Goal: Obtain resource: Download file/media

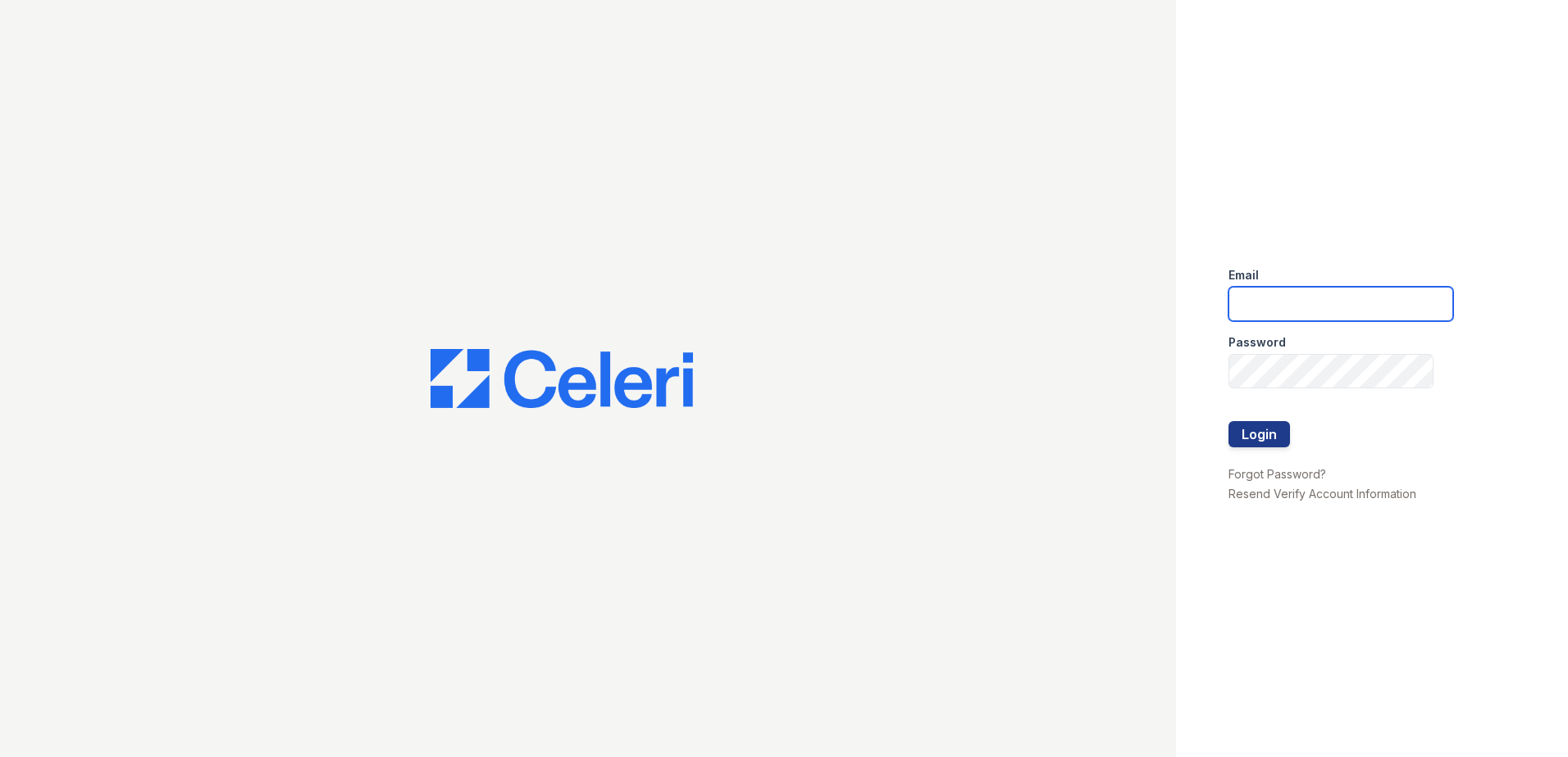
drag, startPoint x: 1290, startPoint y: 313, endPoint x: 1284, endPoint y: 305, distance: 10.0
click at [1290, 312] on input "email" at bounding box center [1340, 303] width 225 height 34
type input "[EMAIL_ADDRESS][DOMAIN_NAME]"
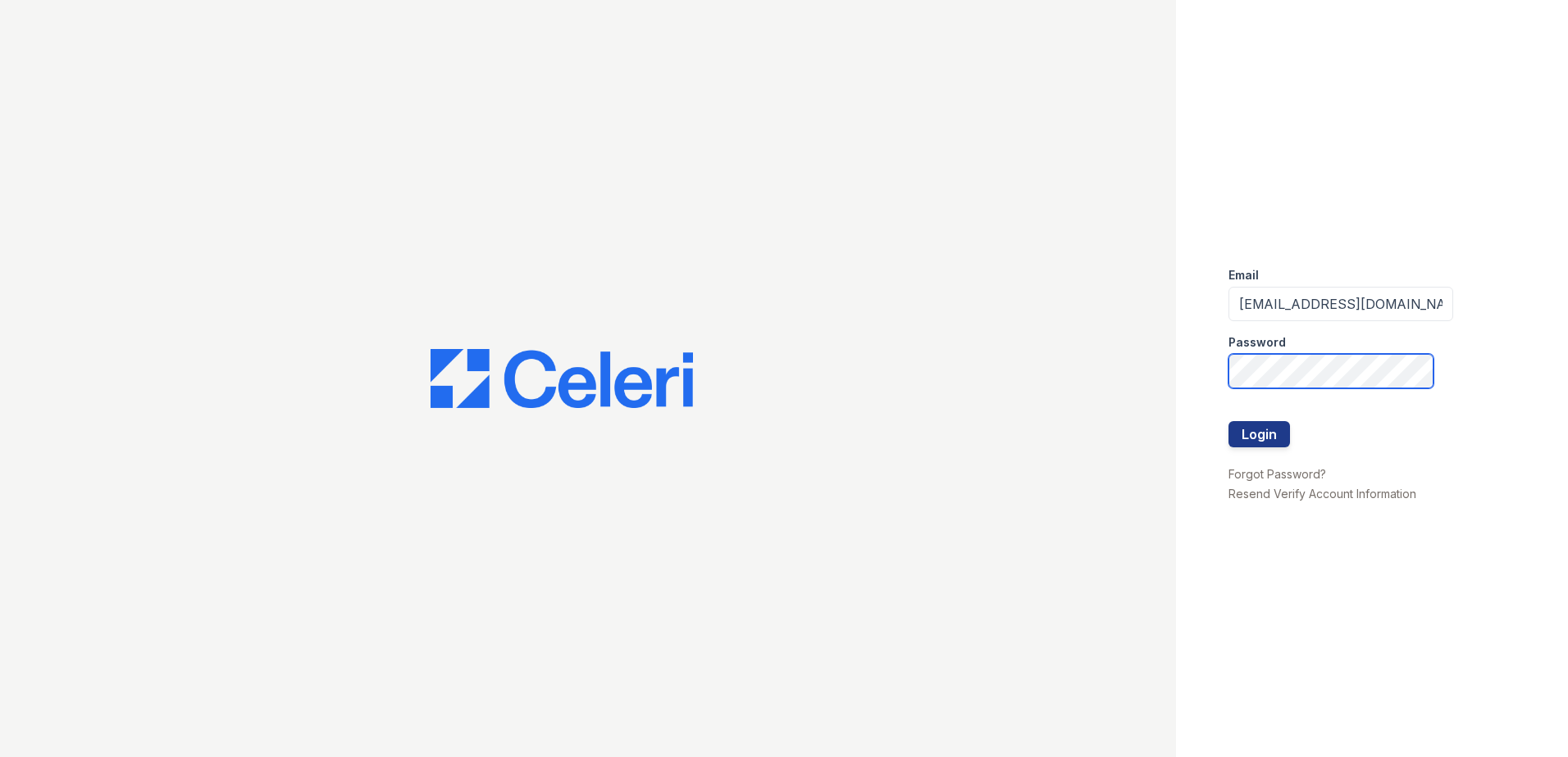
click at [1228, 421] on button "Login" at bounding box center [1259, 434] width 61 height 27
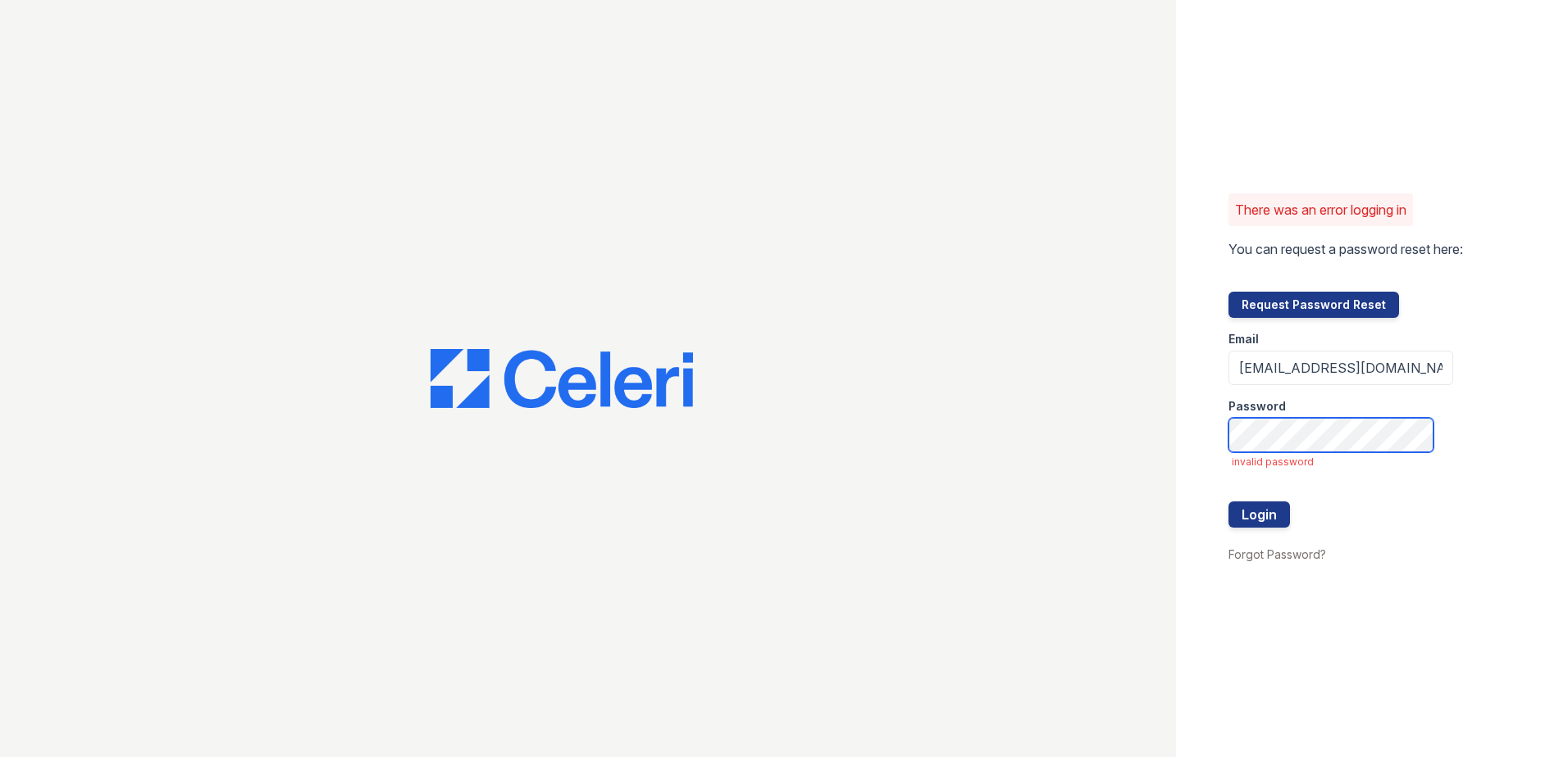
click at [1228, 501] on button "Login" at bounding box center [1259, 514] width 61 height 27
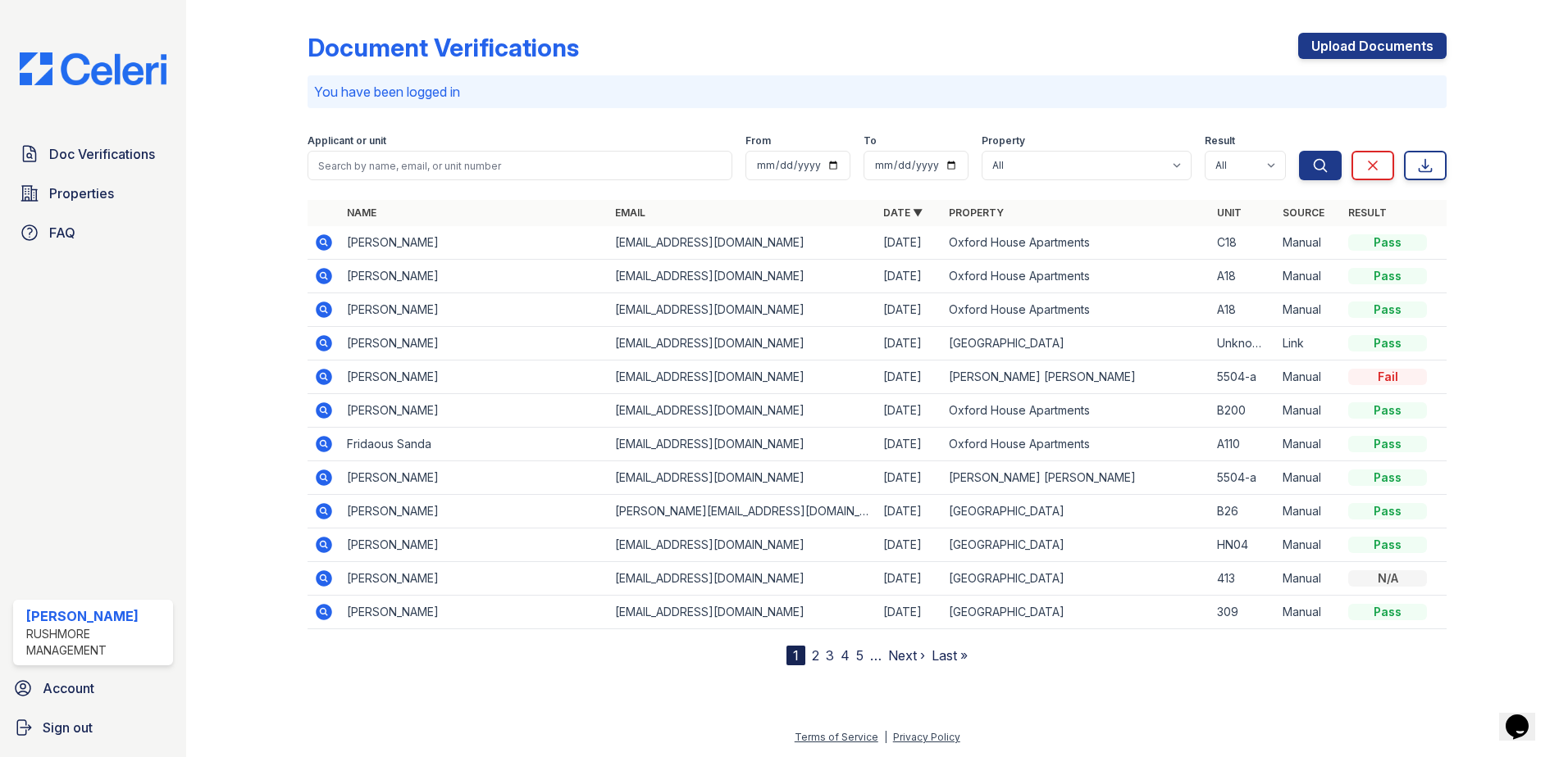
click at [323, 305] on icon at bounding box center [324, 310] width 20 height 20
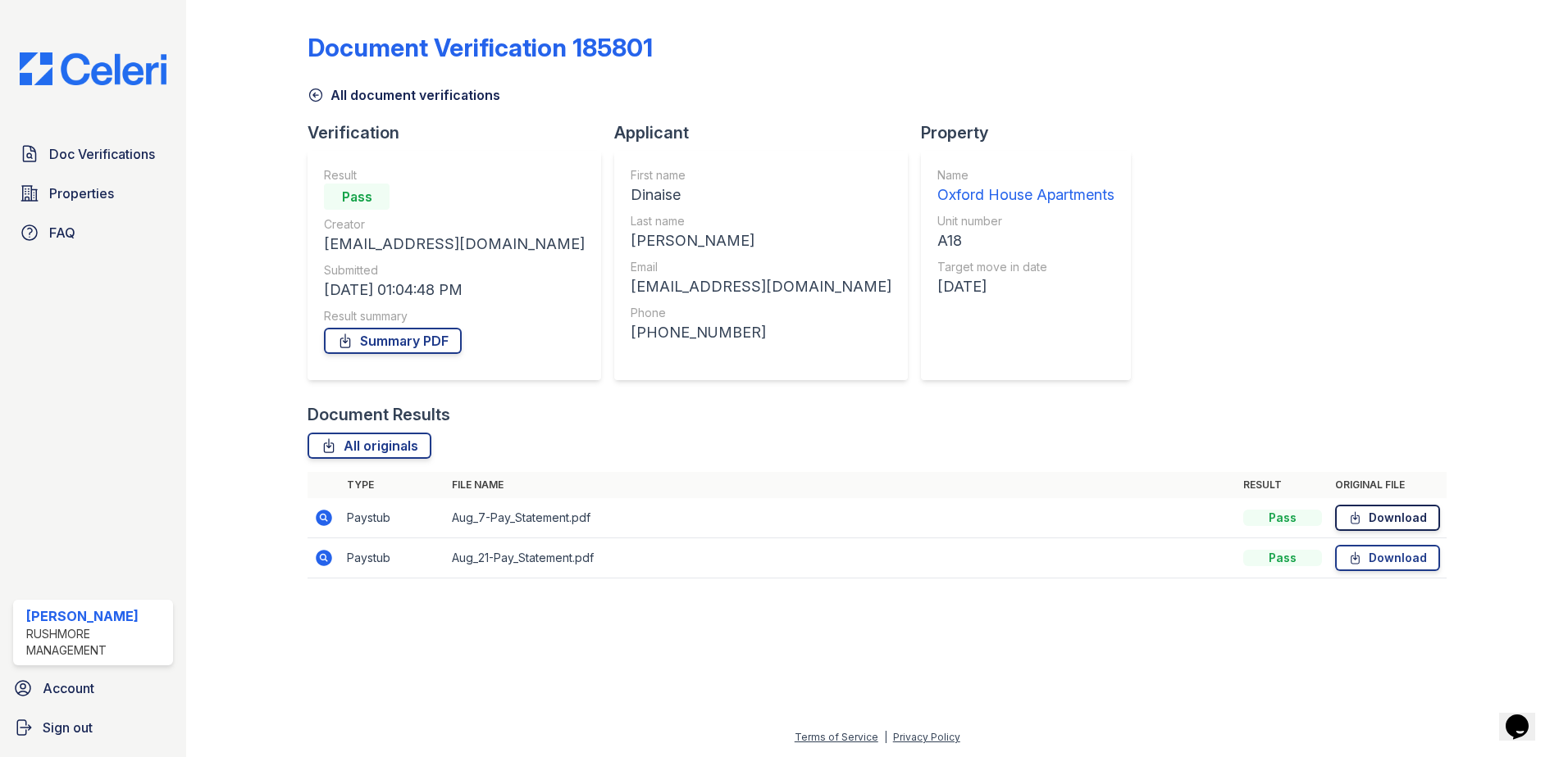
click at [1377, 518] on link "Download" at bounding box center [1387, 518] width 105 height 27
click at [1399, 561] on link "Download" at bounding box center [1387, 558] width 105 height 27
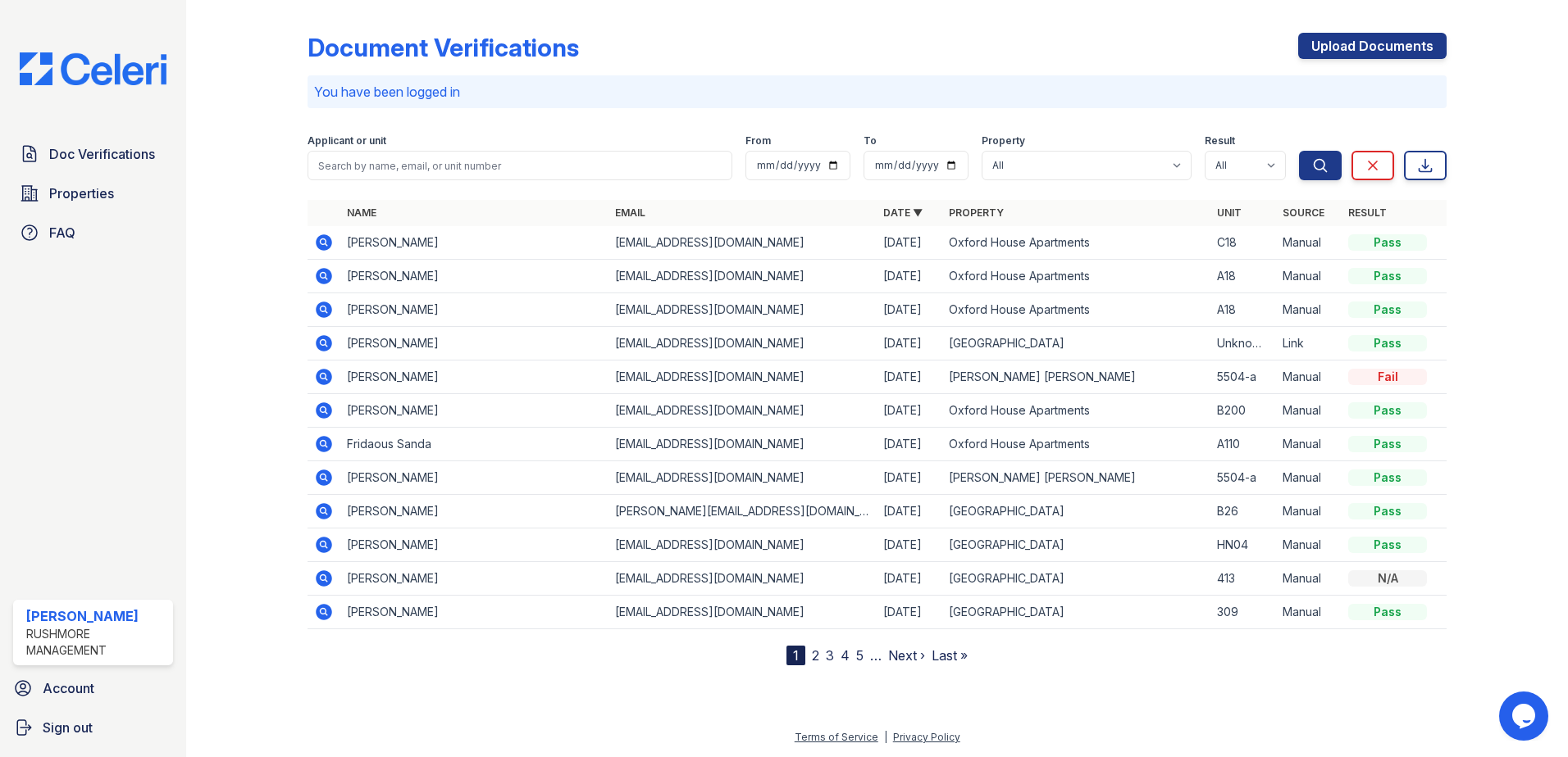
click at [325, 275] on icon at bounding box center [322, 275] width 4 height 4
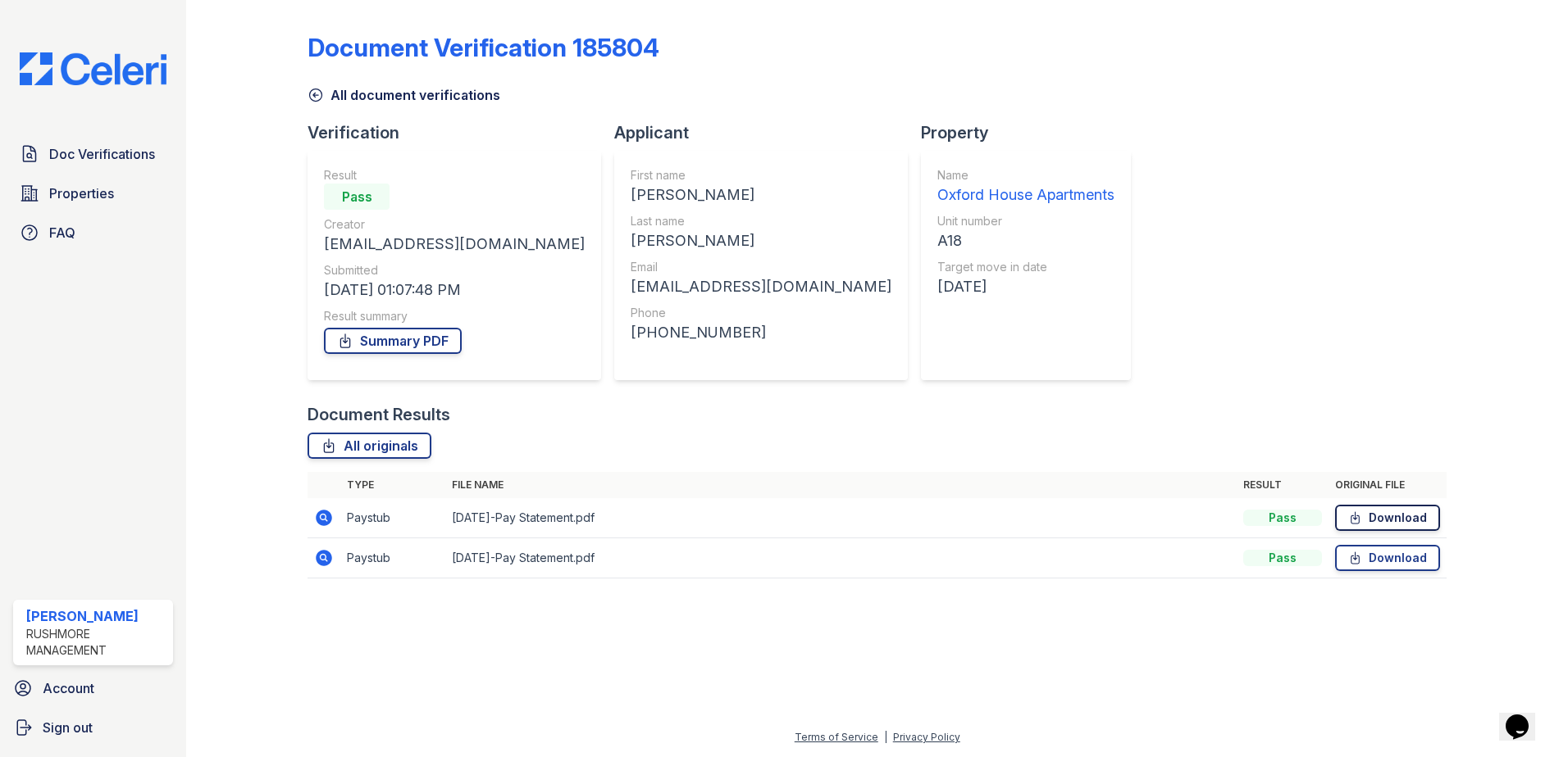
click at [1401, 515] on link "Download" at bounding box center [1387, 518] width 105 height 27
